Goal: Task Accomplishment & Management: Manage account settings

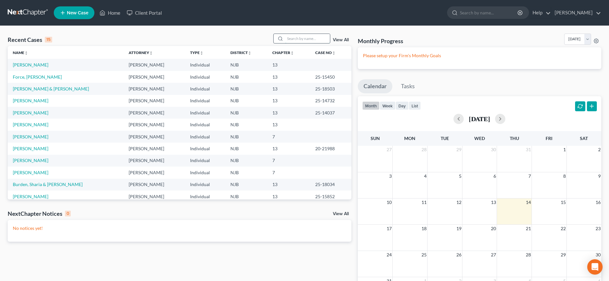
click at [291, 40] on input "search" at bounding box center [307, 38] width 45 height 9
type input "barber"
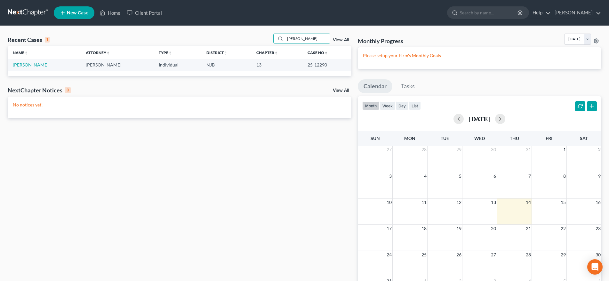
click at [35, 65] on link "Barber, Gina" at bounding box center [30, 64] width 35 height 5
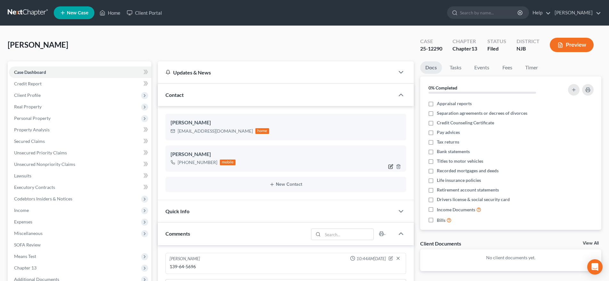
click at [390, 167] on icon "button" at bounding box center [390, 165] width 3 height 3
select select "0"
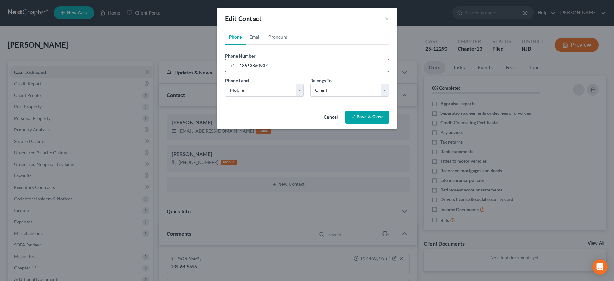
click at [279, 67] on input "18563860907" at bounding box center [312, 65] width 151 height 12
type input "18565380776"
click at [357, 118] on button "Save & Close" at bounding box center [366, 117] width 43 height 13
